Goal: Complete application form

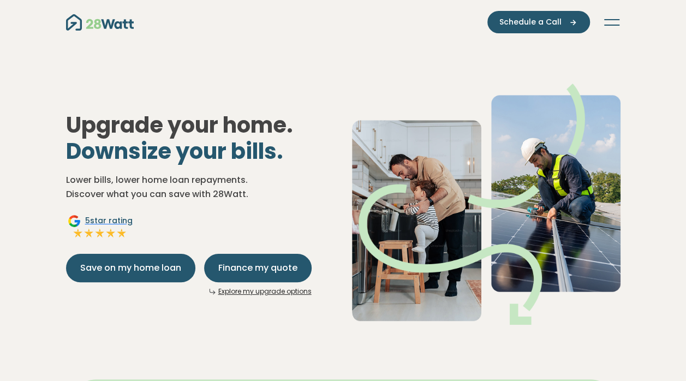
drag, startPoint x: 0, startPoint y: 0, endPoint x: 112, endPoint y: 25, distance: 115.3
click at [112, 25] on img "Main navigation" at bounding box center [100, 22] width 68 height 16
click at [607, 24] on button "Toggle navigation" at bounding box center [611, 22] width 17 height 11
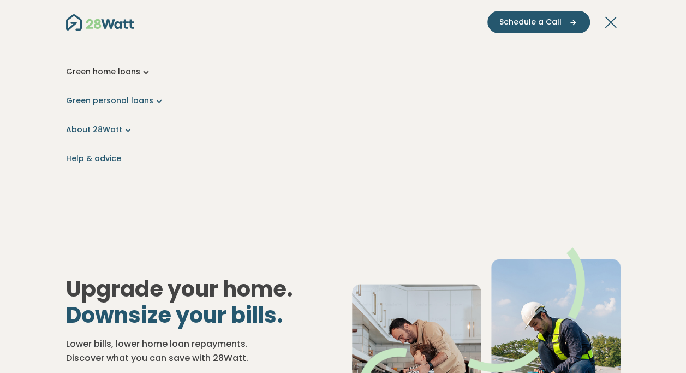
click at [121, 72] on link "Green home loans" at bounding box center [343, 71] width 555 height 11
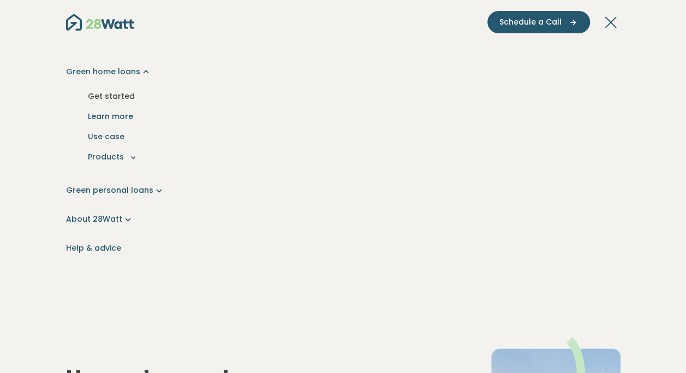
click at [118, 97] on link "Get started" at bounding box center [343, 96] width 537 height 20
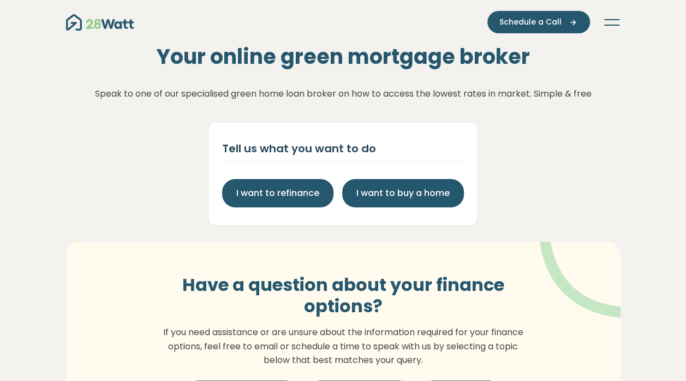
click at [103, 25] on img "Main navigation" at bounding box center [100, 22] width 68 height 16
